Goal: Task Accomplishment & Management: Manage account settings

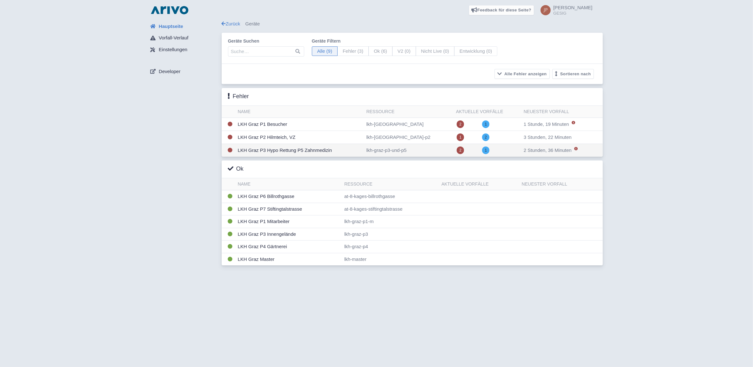
click at [265, 151] on td "LKH Graz P3 Hypo Rettung P5 Zahnmedizin" at bounding box center [299, 150] width 129 height 13
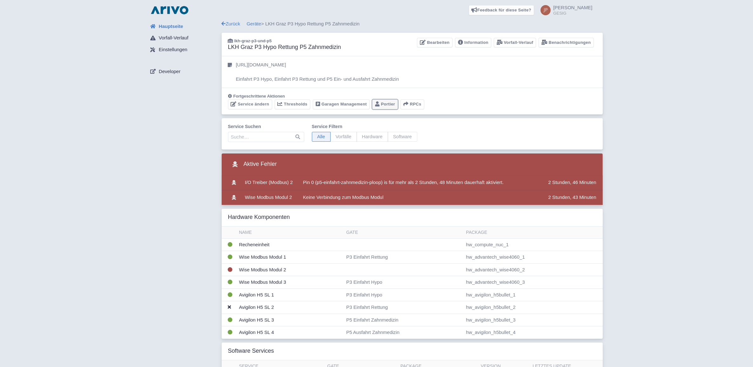
click at [386, 104] on link "Portier" at bounding box center [385, 104] width 26 height 10
click at [266, 182] on td "I/O Treiber (Modbus) 2" at bounding box center [268, 182] width 53 height 15
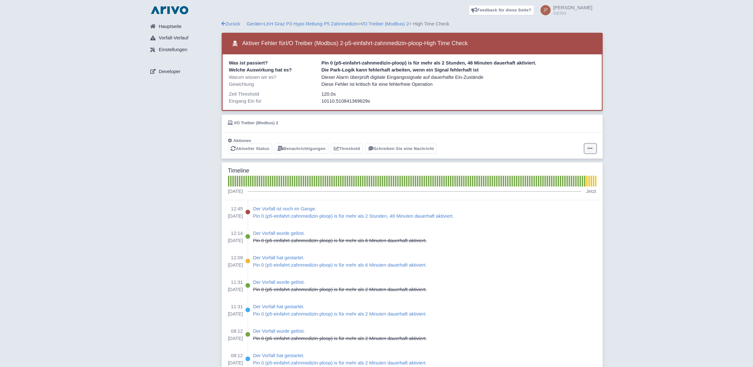
click at [589, 146] on icon at bounding box center [589, 148] width 5 height 5
click at [570, 173] on button "Alarm zurücksetzen" at bounding box center [565, 174] width 63 height 10
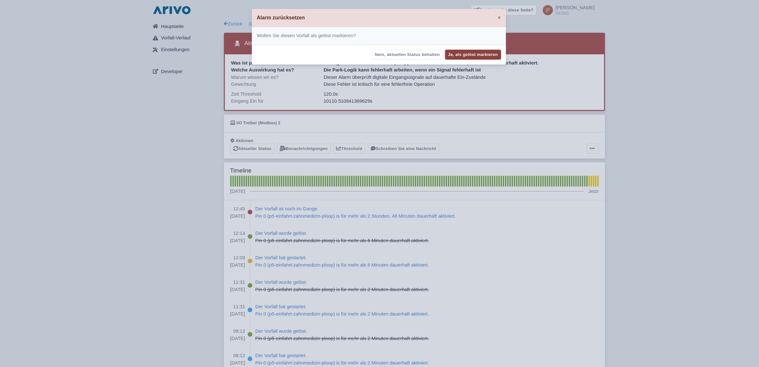
click at [478, 55] on button "Ja, als gelöst markieren" at bounding box center [473, 55] width 56 height 10
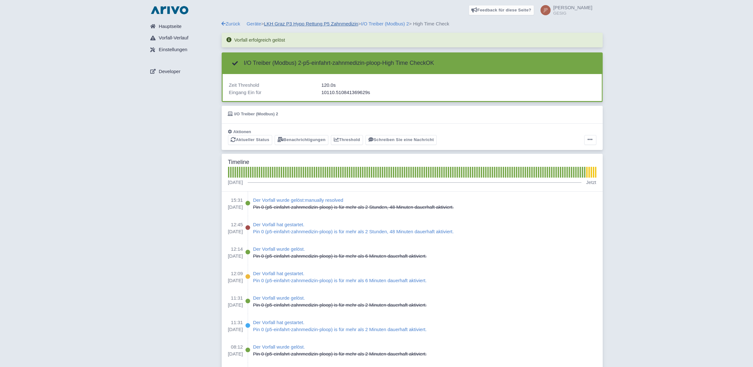
click at [321, 23] on link "LKH Graz P3 Hypo Rettung P5 Zahnmedizin" at bounding box center [311, 23] width 94 height 5
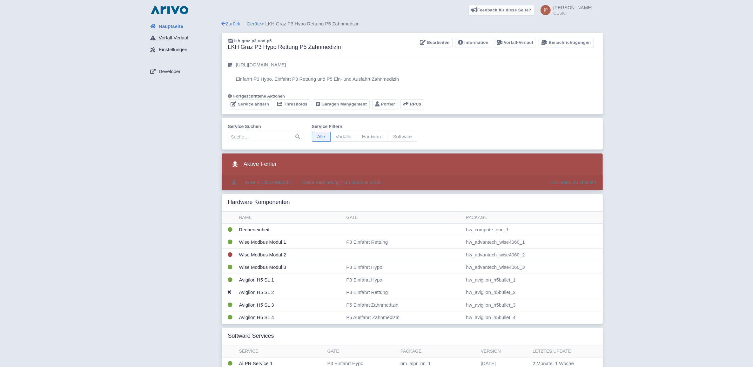
click at [274, 183] on td "Wise Modbus Modul 2" at bounding box center [268, 182] width 52 height 15
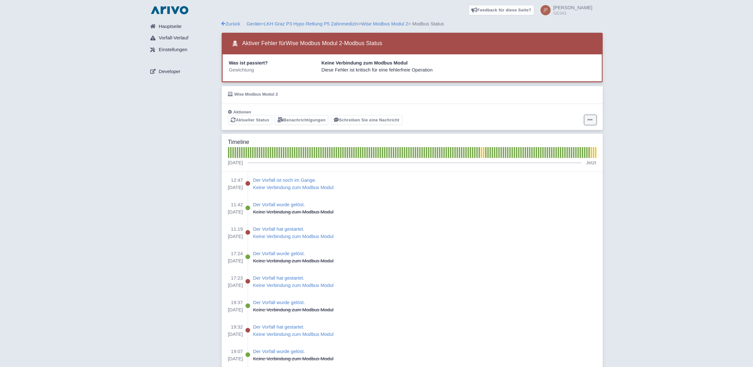
click at [588, 121] on icon at bounding box center [589, 119] width 5 height 5
click at [567, 145] on button "Alarm zurücksetzen" at bounding box center [565, 145] width 63 height 10
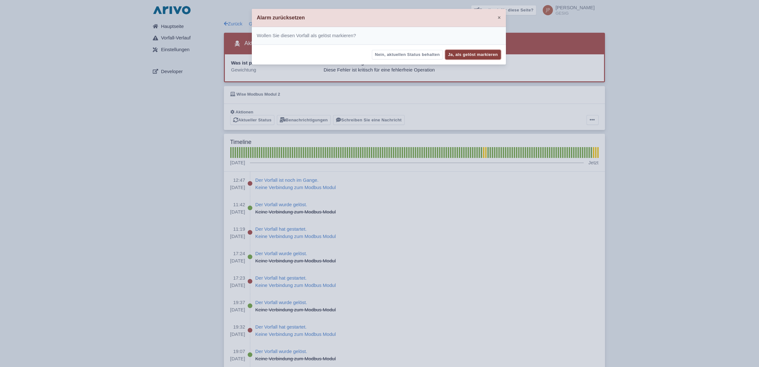
click at [470, 52] on button "Ja, als gelöst markieren" at bounding box center [473, 55] width 56 height 10
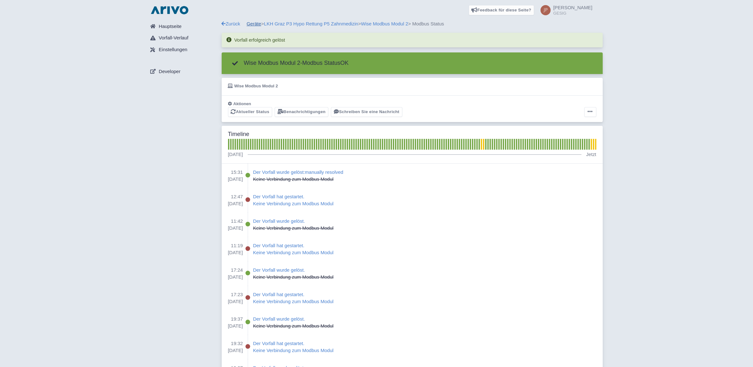
click at [255, 23] on link "Geräte" at bounding box center [254, 23] width 15 height 5
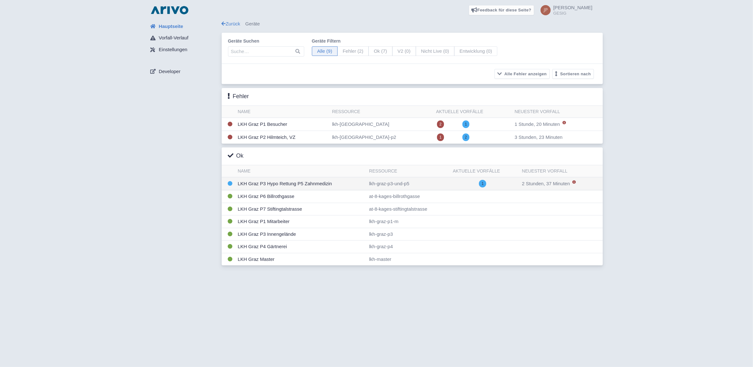
click at [278, 184] on td "LKH Graz P3 Hypo Rettung P5 Zahnmedizin" at bounding box center [300, 183] width 131 height 13
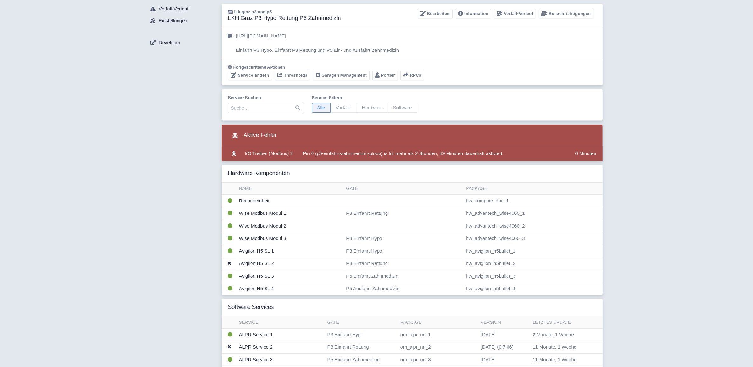
scroll to position [159, 0]
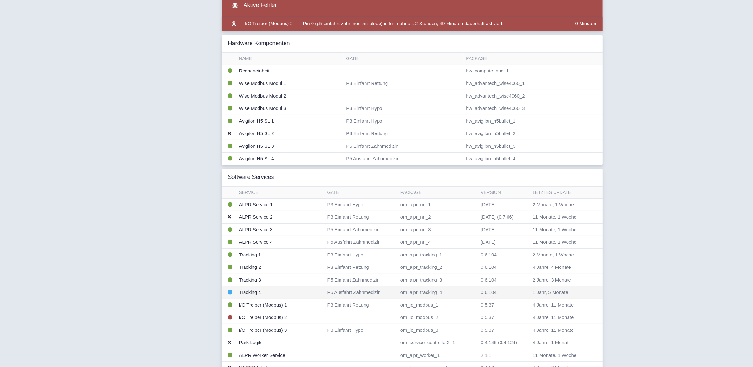
click at [245, 292] on td "Tracking 4" at bounding box center [280, 292] width 88 height 13
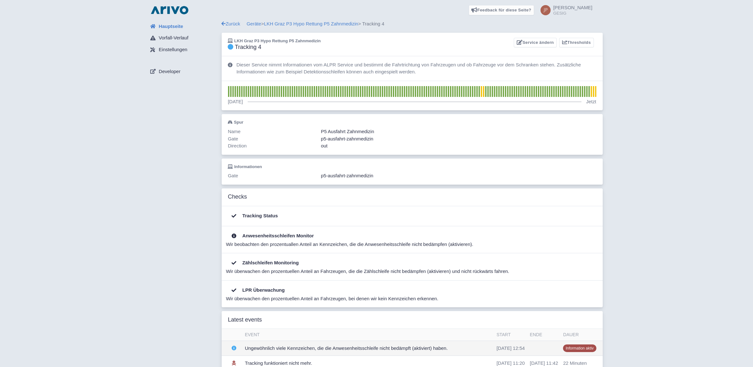
click at [265, 350] on td "Ungewöhnlich viele Kennzeichen, die die Anwesenheitsschleife nicht bedämpft (ak…" at bounding box center [368, 348] width 252 height 15
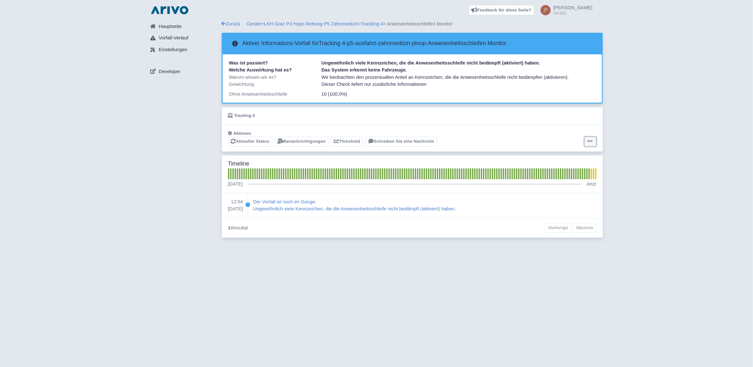
click at [588, 142] on icon at bounding box center [589, 140] width 5 height 5
click at [572, 164] on button "Alarm zurücksetzen" at bounding box center [565, 167] width 63 height 10
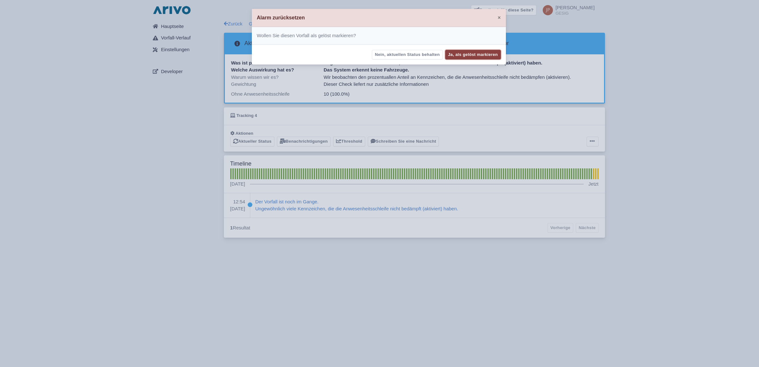
click at [462, 51] on button "Ja, als gelöst markieren" at bounding box center [473, 55] width 56 height 10
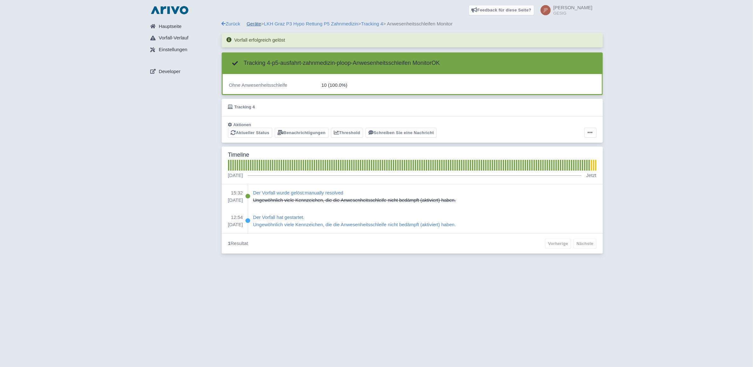
click at [258, 25] on link "Geräte" at bounding box center [254, 23] width 15 height 5
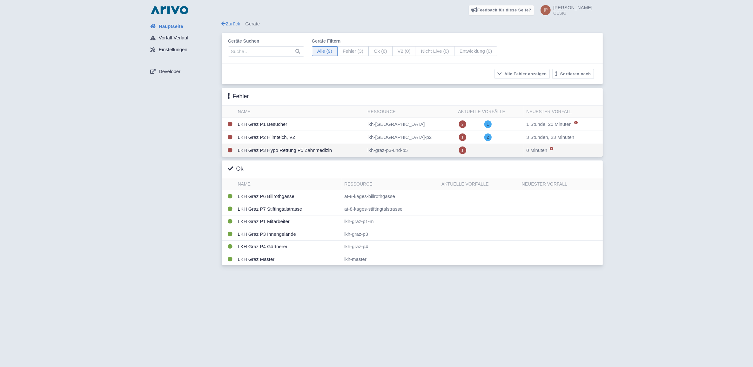
click at [278, 151] on td "LKH Graz P3 Hypo Rettung P5 Zahnmedizin" at bounding box center [300, 150] width 130 height 13
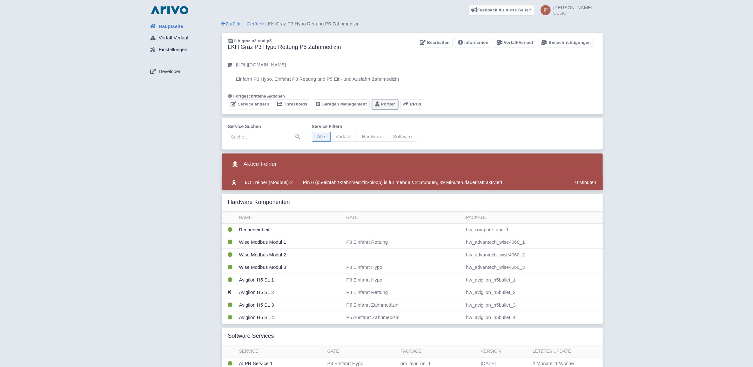
click at [388, 102] on link "Portier" at bounding box center [385, 104] width 26 height 10
click at [256, 24] on link "Geräte" at bounding box center [254, 23] width 15 height 5
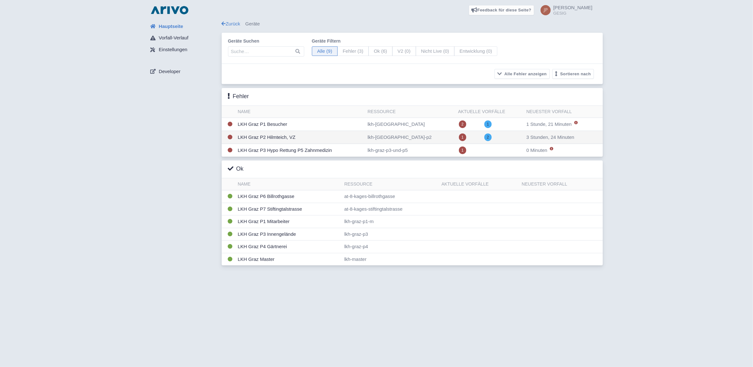
click at [268, 137] on td "LKH Graz P2 Hilmteich, VZ" at bounding box center [300, 137] width 130 height 13
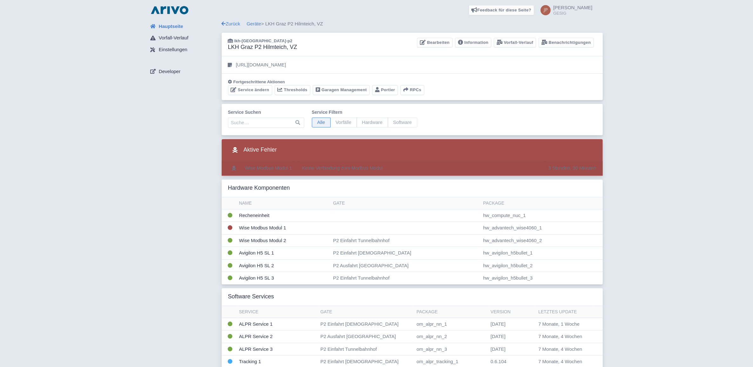
click at [275, 166] on td "Wise Modbus Modul 1" at bounding box center [268, 168] width 52 height 15
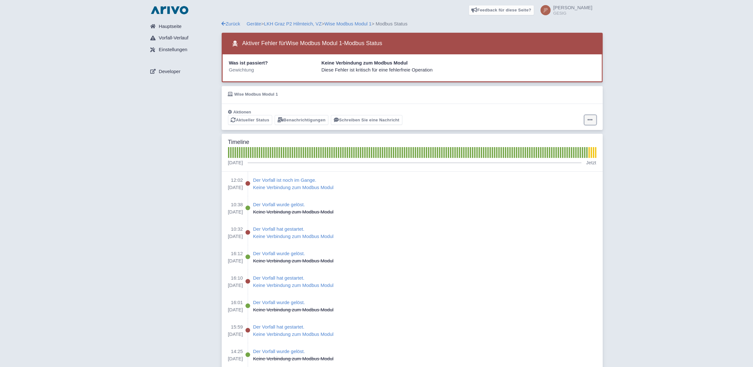
click at [591, 119] on icon at bounding box center [589, 119] width 5 height 5
click at [575, 142] on button "Alarm zurücksetzen" at bounding box center [565, 145] width 63 height 10
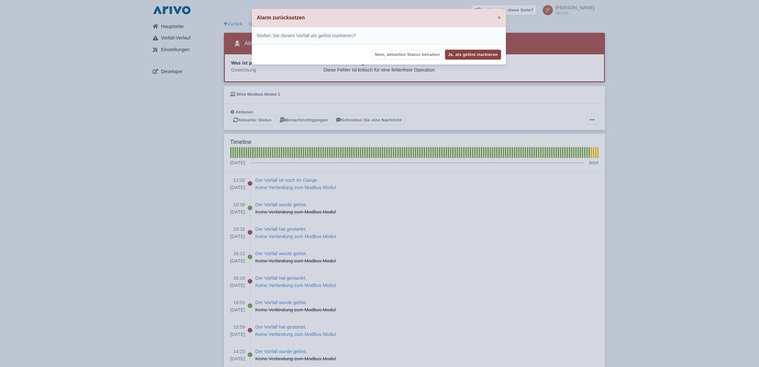
click at [467, 55] on button "Ja, als gelöst markieren" at bounding box center [473, 55] width 56 height 10
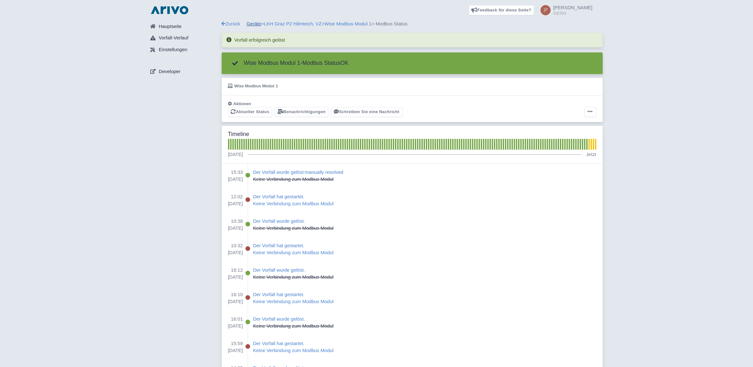
click at [256, 24] on link "Geräte" at bounding box center [254, 23] width 15 height 5
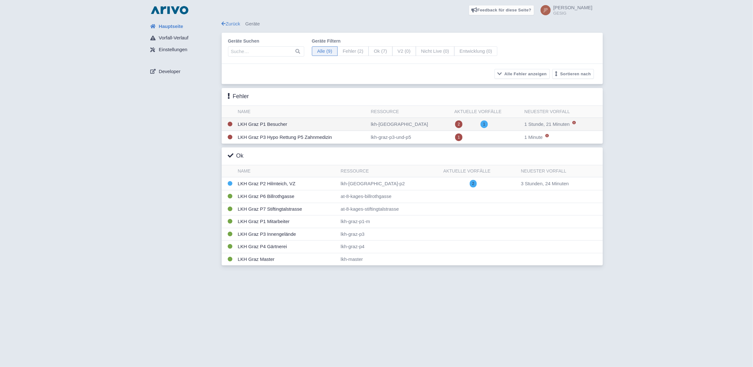
click at [256, 126] on td "LKH Graz P1 Besucher" at bounding box center [301, 124] width 133 height 13
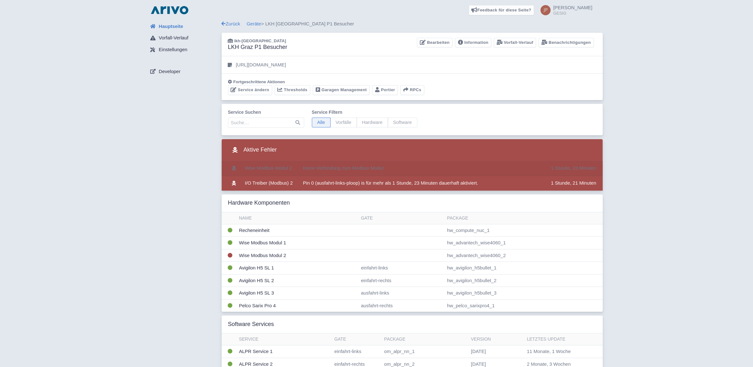
click at [262, 167] on td "Wise Modbus Modul 2" at bounding box center [268, 168] width 53 height 15
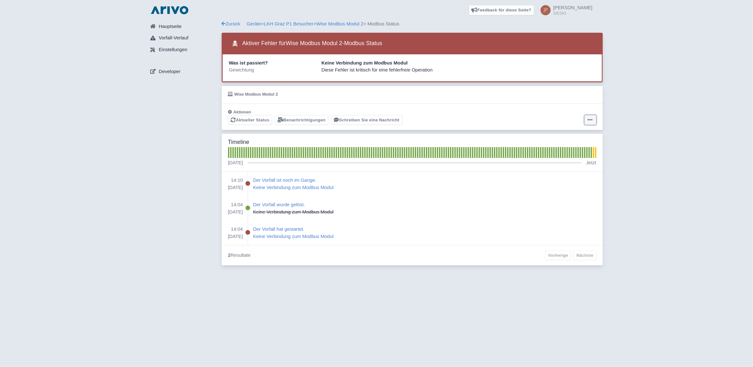
click at [590, 120] on icon at bounding box center [589, 119] width 5 height 5
click at [560, 143] on button "Alarm zurücksetzen" at bounding box center [565, 145] width 63 height 10
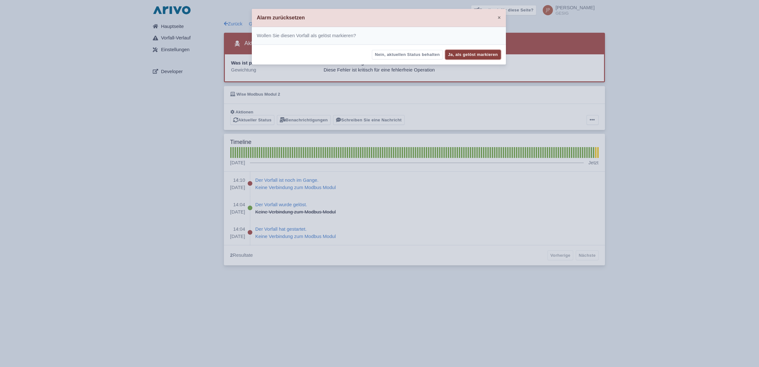
click at [477, 52] on button "Ja, als gelöst markieren" at bounding box center [473, 55] width 56 height 10
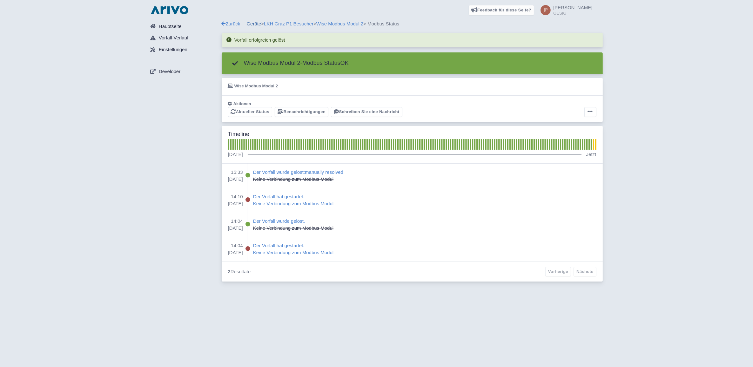
click at [255, 23] on link "Geräte" at bounding box center [254, 23] width 15 height 5
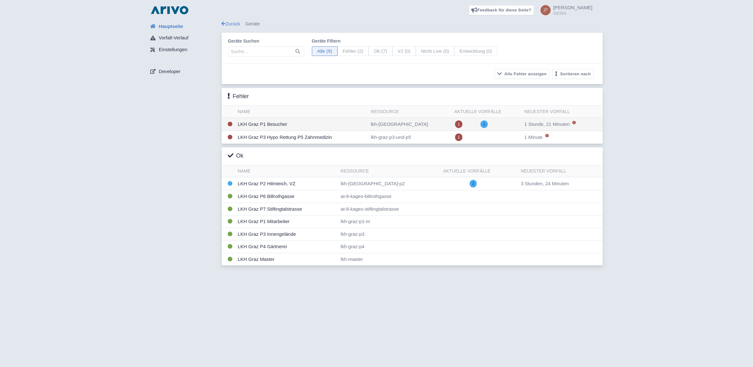
click at [259, 125] on td "LKH Graz P1 Besucher" at bounding box center [301, 124] width 133 height 13
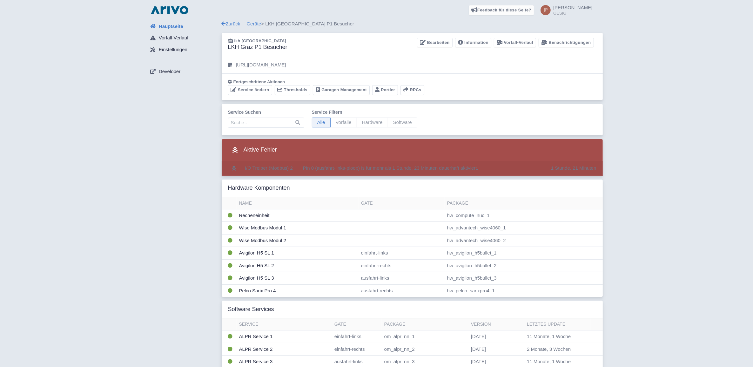
click at [270, 170] on td "I/O Treiber (Modbus) 2" at bounding box center [268, 168] width 53 height 15
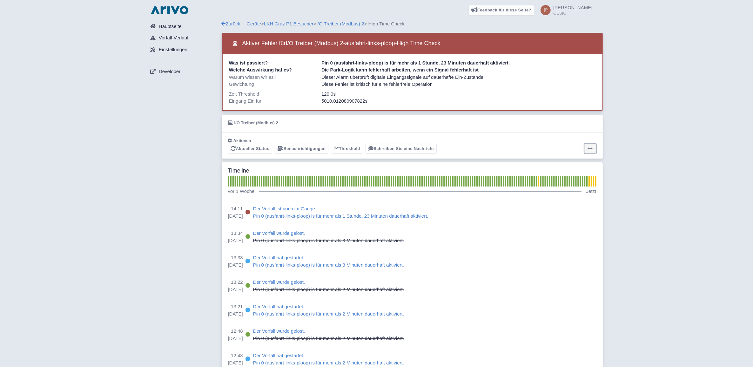
click at [592, 148] on icon at bounding box center [589, 148] width 5 height 5
click at [559, 174] on button "Alarm zurücksetzen" at bounding box center [565, 174] width 63 height 10
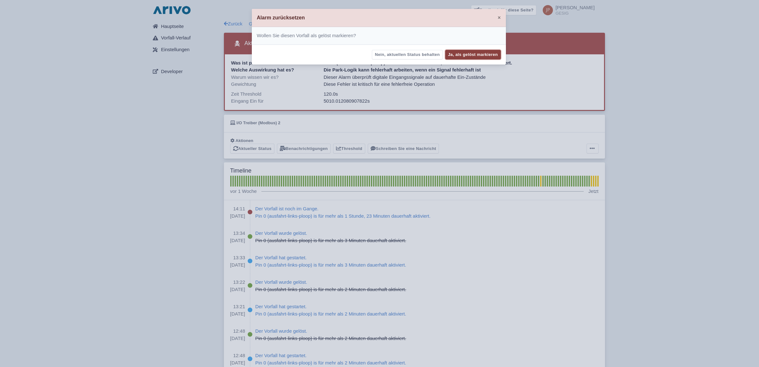
click at [475, 52] on button "Ja, als gelöst markieren" at bounding box center [473, 55] width 56 height 10
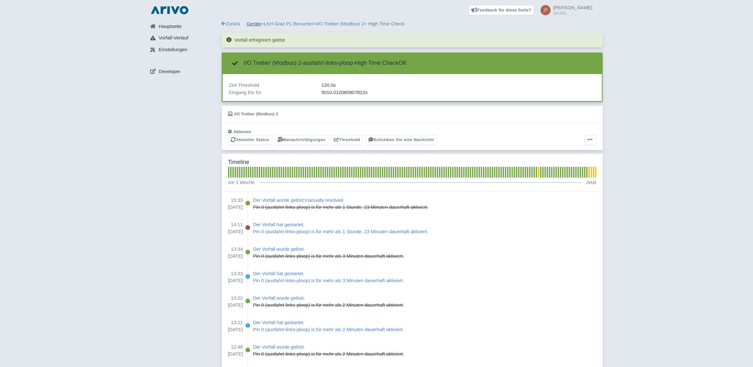
click at [256, 24] on link "Geräte" at bounding box center [254, 23] width 15 height 5
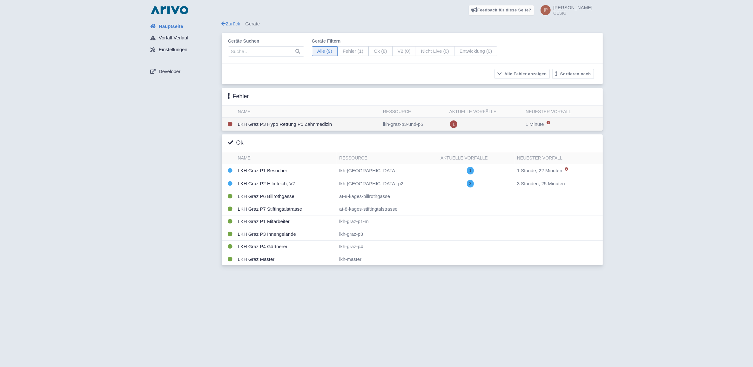
click at [289, 124] on td "LKH Graz P3 Hypo Rettung P5 Zahnmedizin" at bounding box center [307, 124] width 145 height 13
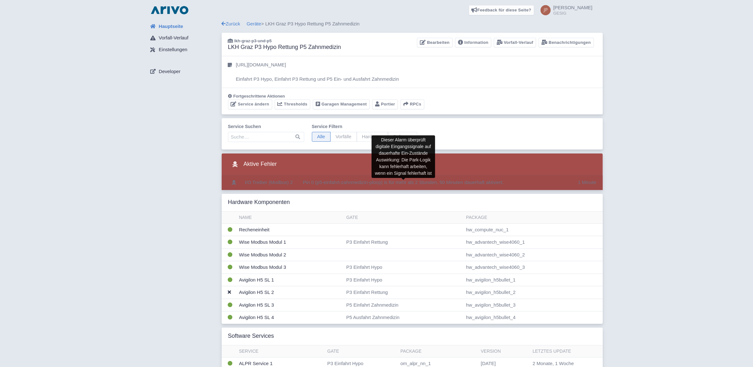
click at [324, 183] on span "Pin 0 (p5-einfahrt-zahnmedizin-ploop) is für mehr als 2 Stunden, 50 Minuten dau…" at bounding box center [403, 181] width 201 height 5
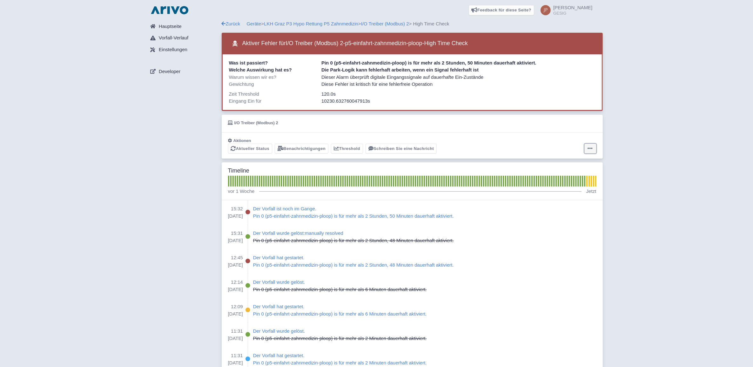
click at [590, 147] on icon at bounding box center [589, 148] width 5 height 5
click at [556, 173] on button "Alarm zurücksetzen" at bounding box center [565, 174] width 63 height 10
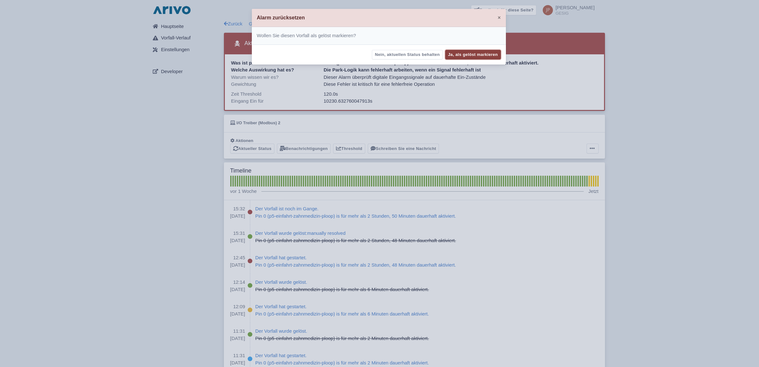
click at [460, 54] on button "Ja, als gelöst markieren" at bounding box center [473, 55] width 56 height 10
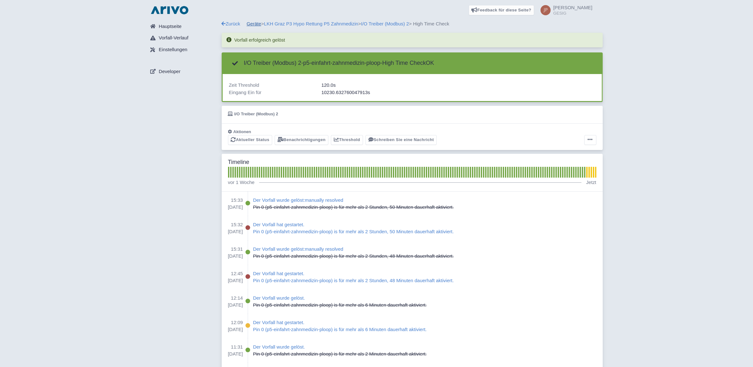
click at [255, 23] on link "Geräte" at bounding box center [254, 23] width 15 height 5
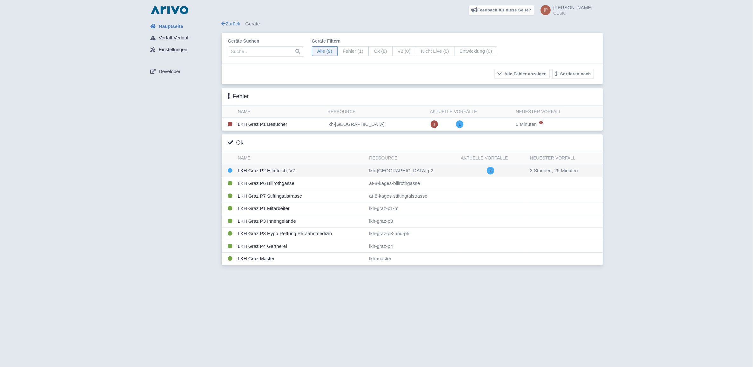
click at [269, 171] on td "LKH Graz P2 Hilmteich, VZ" at bounding box center [300, 170] width 131 height 13
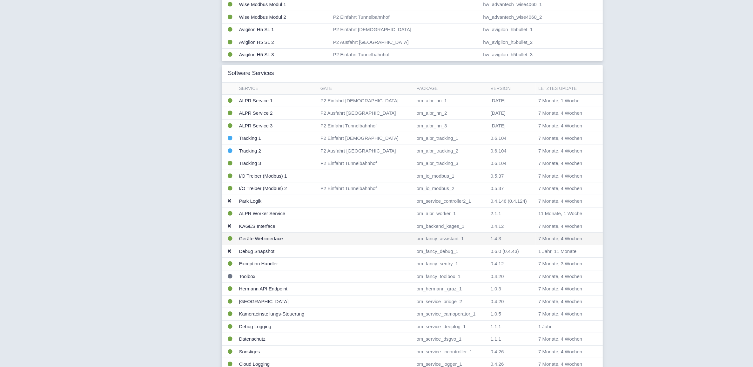
scroll to position [185, 0]
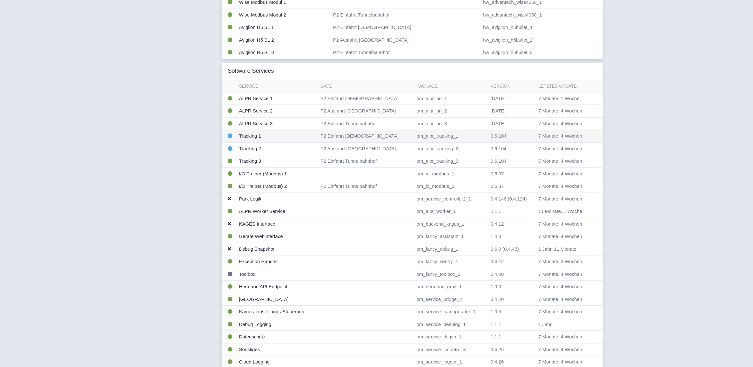
click at [256, 137] on td "Tracking 1" at bounding box center [276, 136] width 81 height 13
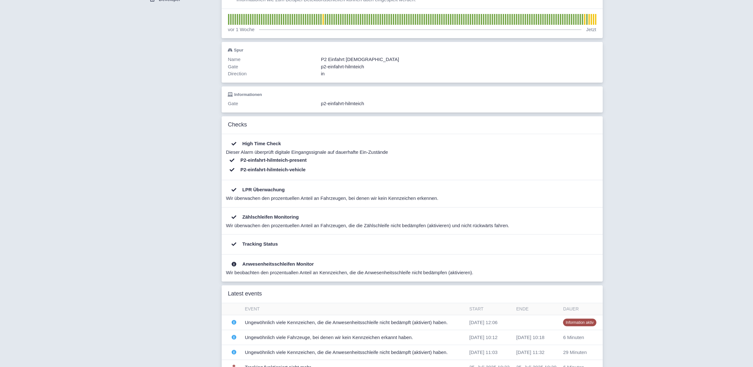
scroll to position [79, 0]
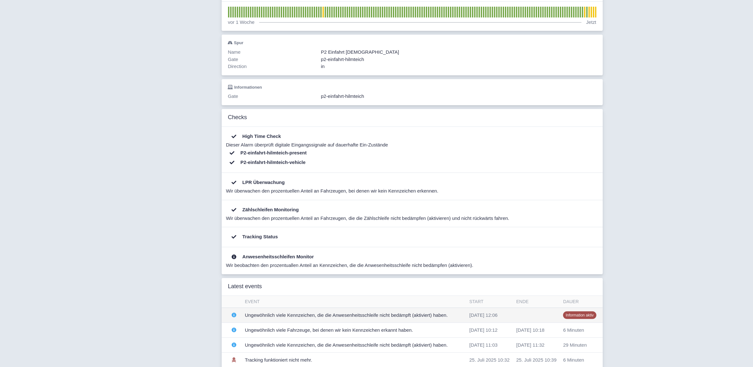
click at [268, 316] on td "Ungewöhnlich viele Kennzeichen, die die Anwesenheitsschleife nicht bedämpft (ak…" at bounding box center [354, 314] width 224 height 15
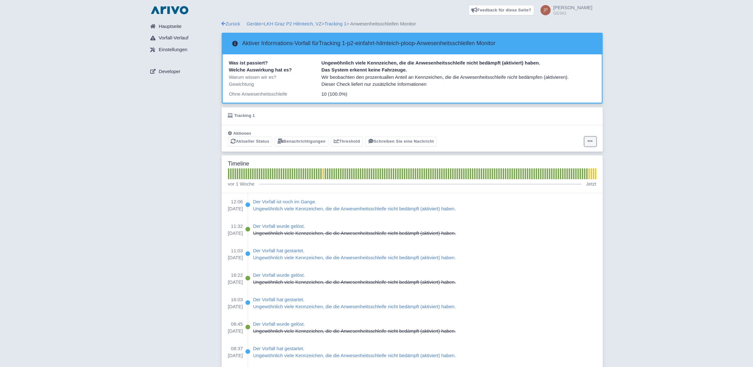
click at [591, 141] on icon at bounding box center [589, 140] width 5 height 5
click at [569, 167] on button "Alarm zurücksetzen" at bounding box center [565, 167] width 63 height 10
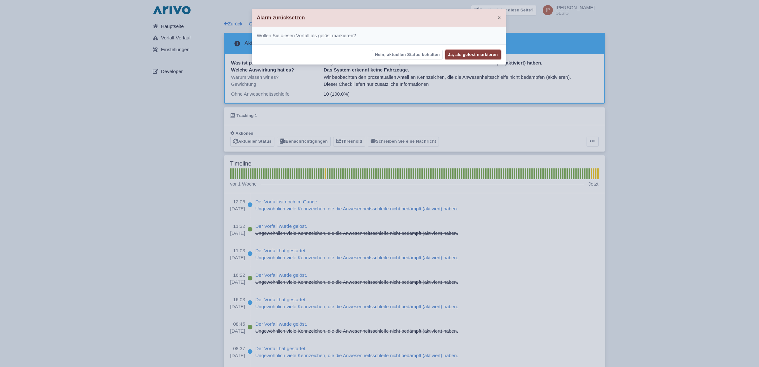
click at [480, 54] on button "Ja, als gelöst markieren" at bounding box center [473, 55] width 56 height 10
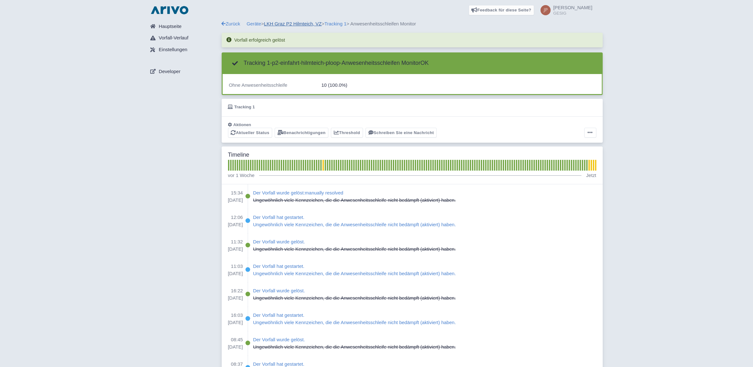
click at [290, 24] on link "LKH Graz P2 Hilmteich, VZ" at bounding box center [293, 23] width 58 height 5
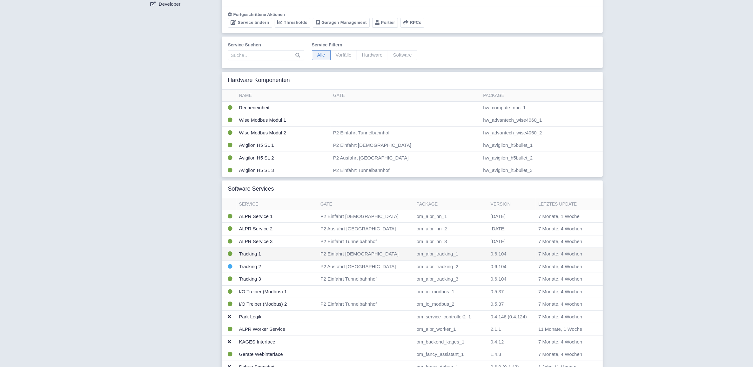
scroll to position [106, 0]
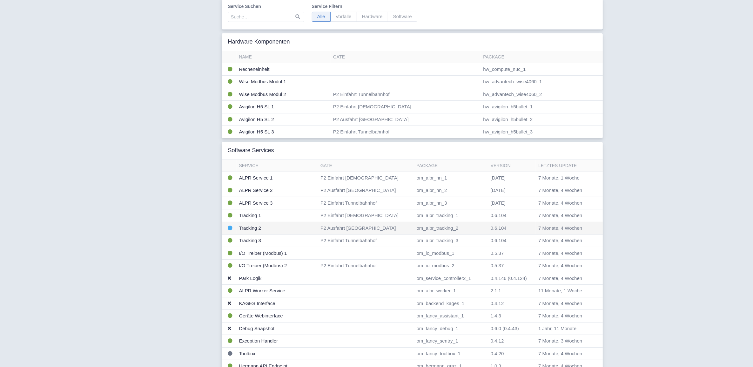
click at [250, 228] on td "Tracking 2" at bounding box center [276, 228] width 81 height 13
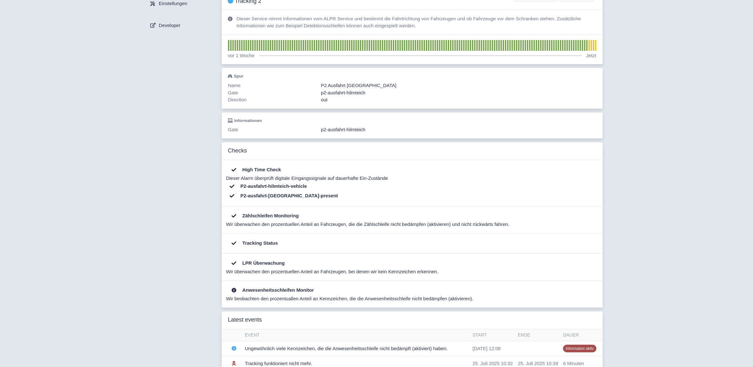
scroll to position [53, 0]
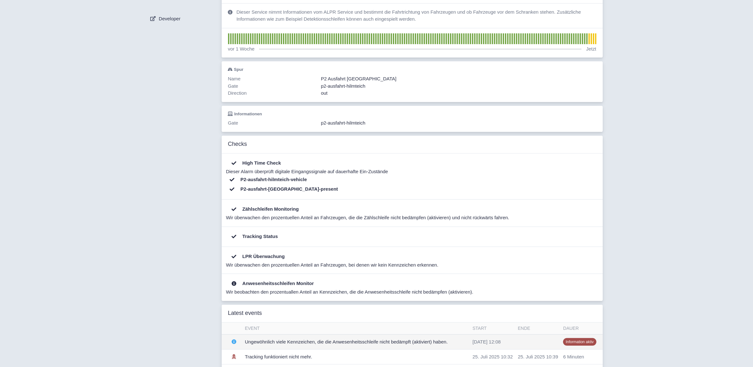
click at [256, 340] on td "Ungewöhnlich viele Kennzeichen, die die Anwesenheitsschleife nicht bedämpft (ak…" at bounding box center [356, 341] width 228 height 15
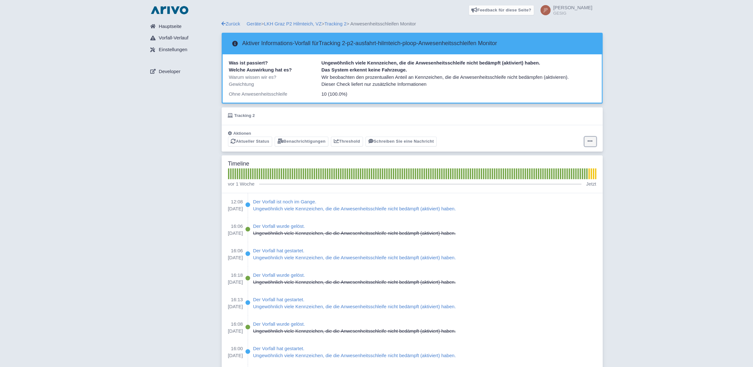
click at [589, 141] on icon at bounding box center [589, 140] width 5 height 5
click at [570, 166] on button "Alarm zurücksetzen" at bounding box center [565, 167] width 63 height 10
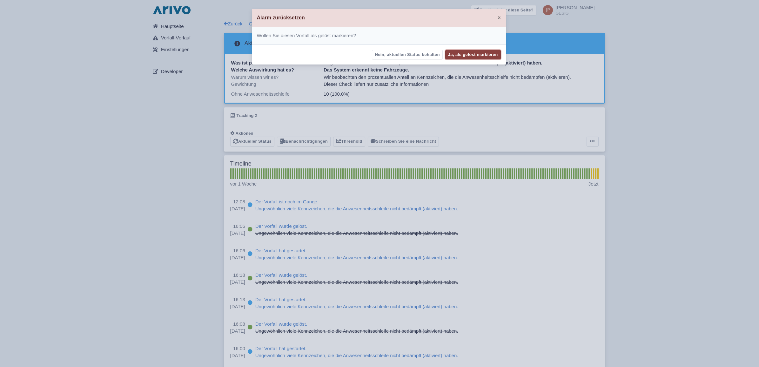
click at [467, 53] on button "Ja, als gelöst markieren" at bounding box center [473, 55] width 56 height 10
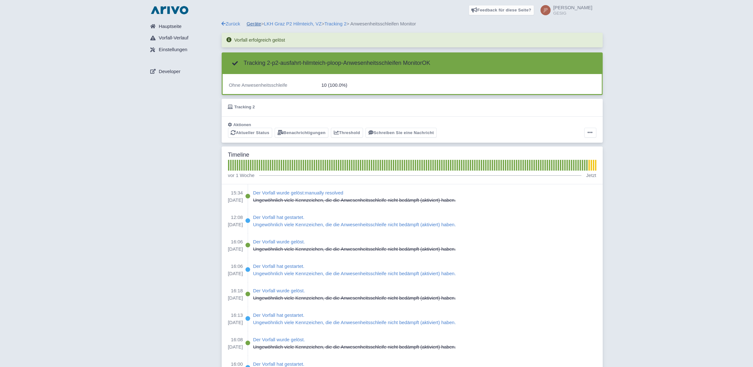
click at [253, 24] on link "Geräte" at bounding box center [254, 23] width 15 height 5
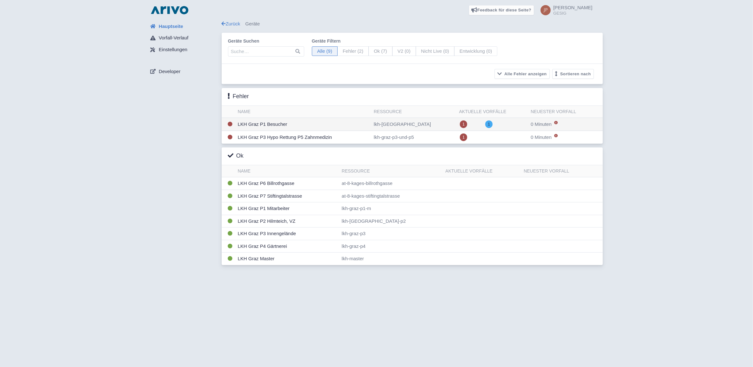
click at [259, 124] on td "LKH Graz P1 Besucher" at bounding box center [303, 124] width 136 height 13
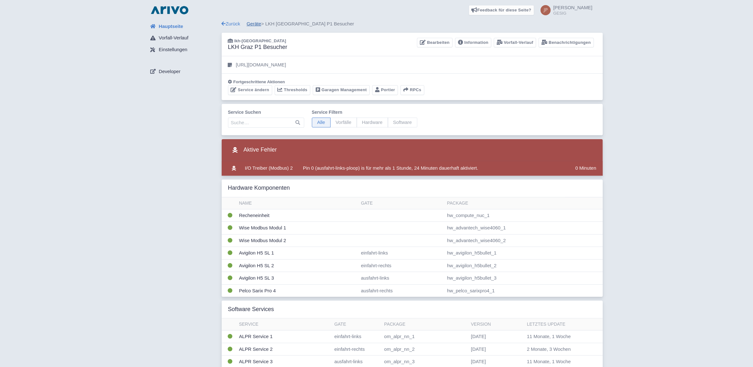
click at [255, 23] on link "Geräte" at bounding box center [254, 23] width 15 height 5
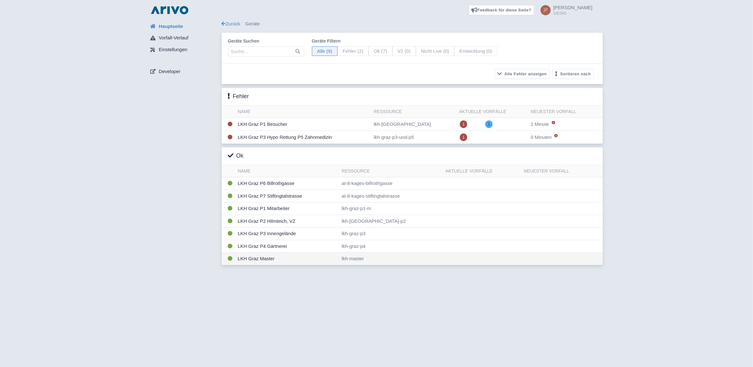
click at [257, 259] on td "LKH Graz Master" at bounding box center [287, 258] width 104 height 12
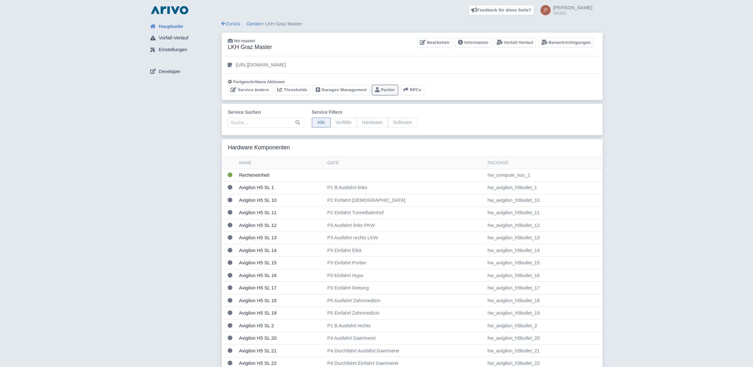
click at [386, 89] on link "Portier" at bounding box center [385, 90] width 26 height 10
